Goal: Task Accomplishment & Management: Complete application form

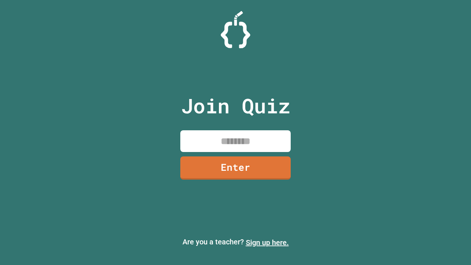
click at [267, 242] on link "Sign up here." at bounding box center [267, 242] width 43 height 9
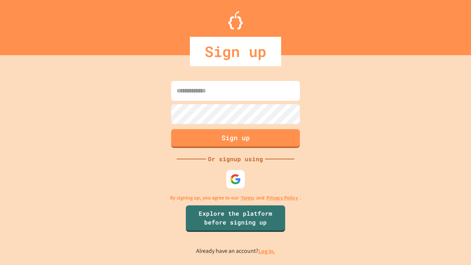
click at [267, 251] on link "Log in." at bounding box center [266, 251] width 17 height 8
